Goal: Information Seeking & Learning: Learn about a topic

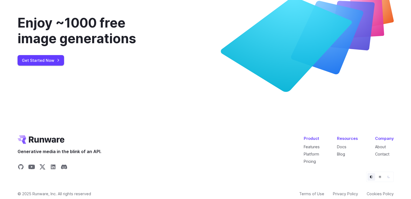
scroll to position [2084, 0]
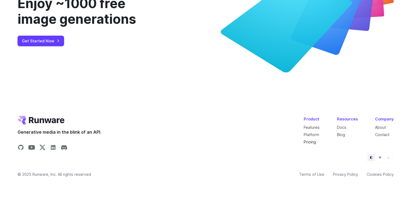
click at [310, 141] on link "Pricing" at bounding box center [310, 142] width 12 height 5
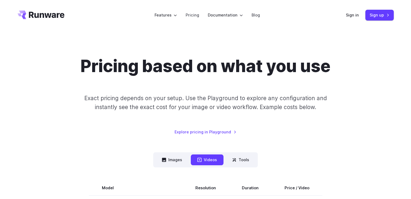
click at [225, 114] on div "Pricing based on what you use Exact pricing depends on your setup. Use the Play…" at bounding box center [206, 95] width 377 height 79
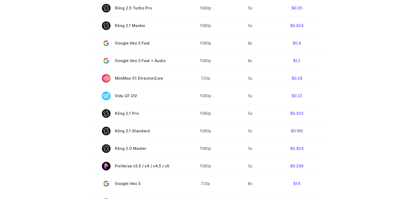
scroll to position [288, 0]
